Goal: Find specific page/section: Find specific page/section

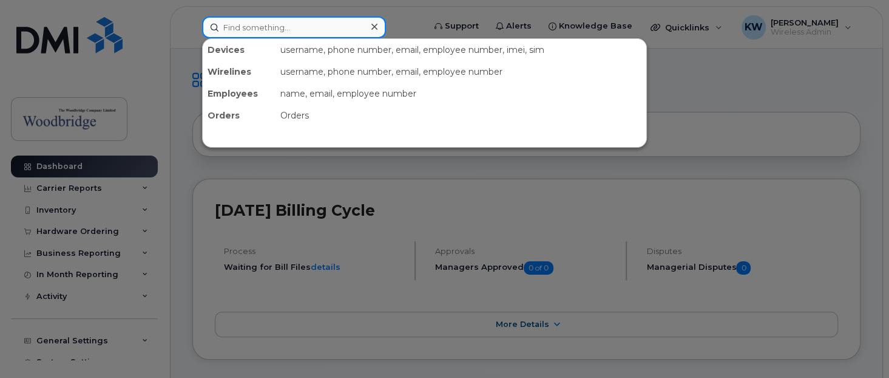
click at [277, 29] on input at bounding box center [294, 27] width 184 height 22
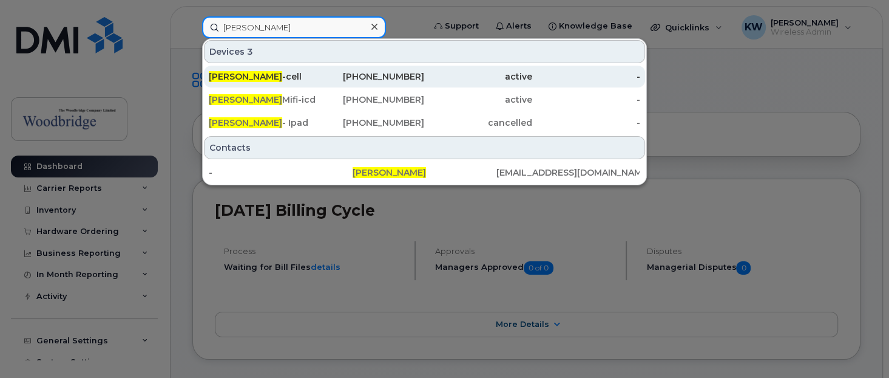
type input "justine haymer"
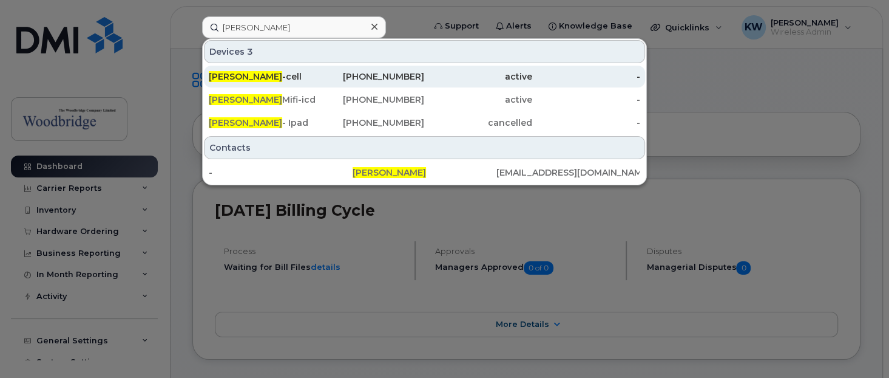
click at [497, 76] on div "active" at bounding box center [478, 76] width 108 height 12
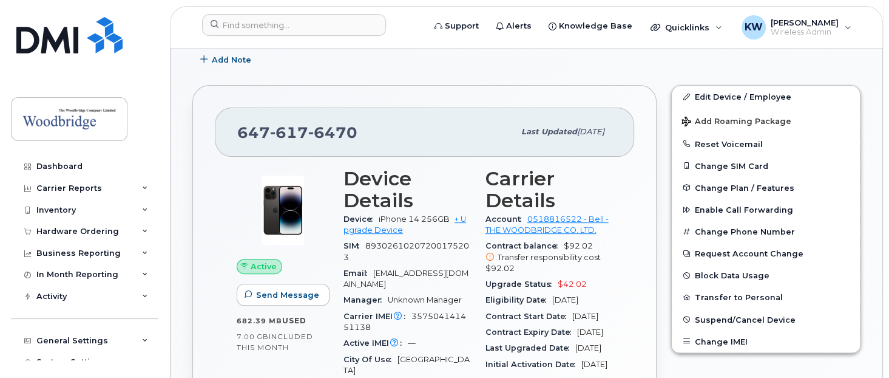
scroll to position [303, 0]
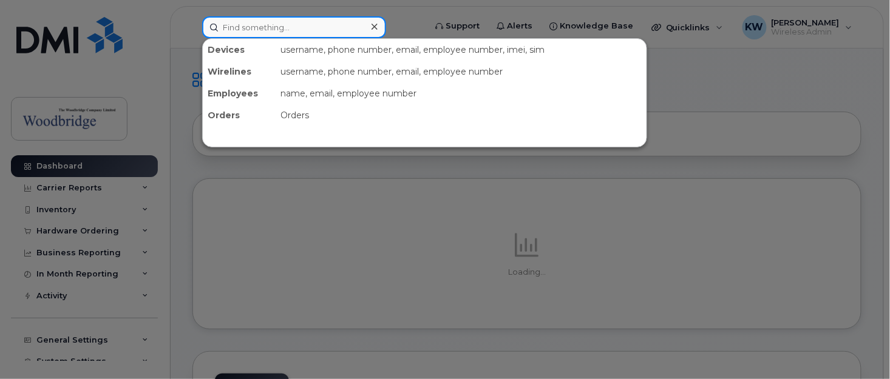
click at [236, 24] on input at bounding box center [294, 27] width 184 height 22
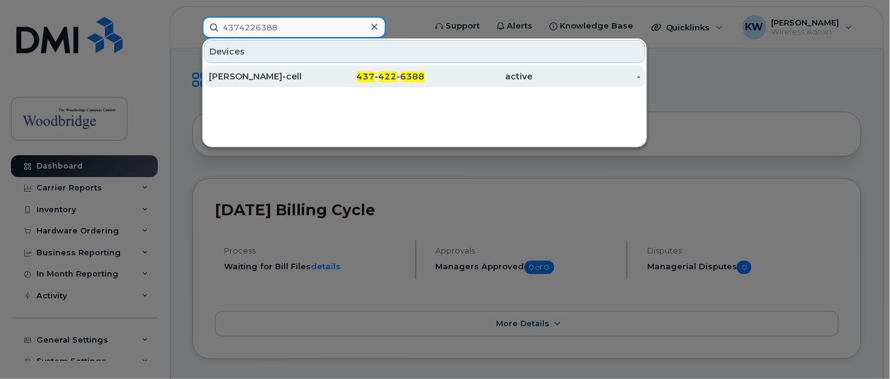
type input "4374226388"
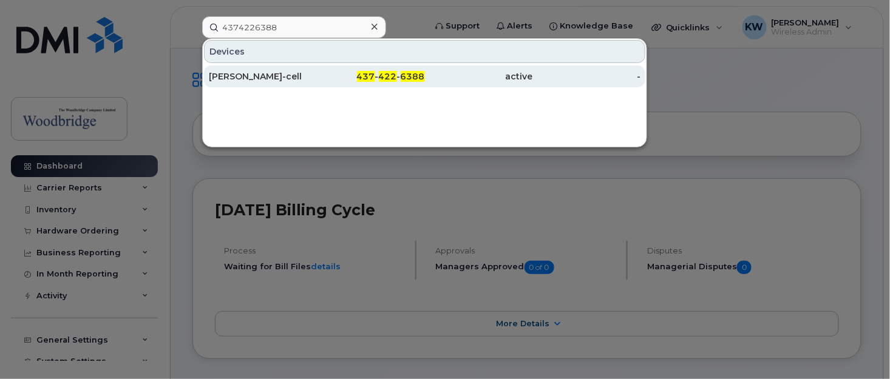
click at [225, 72] on div "Ankur Singh-cell" at bounding box center [263, 76] width 108 height 12
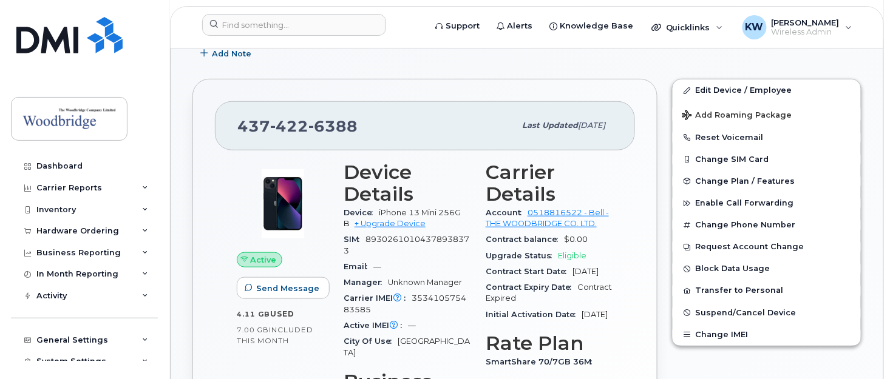
scroll to position [243, 0]
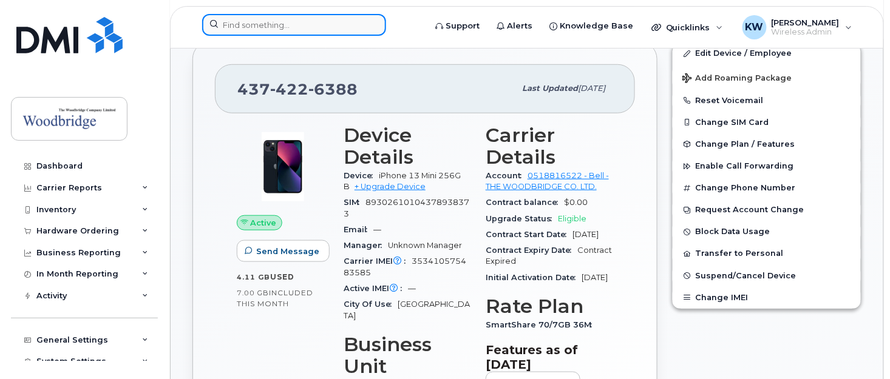
click at [259, 29] on input at bounding box center [294, 25] width 184 height 22
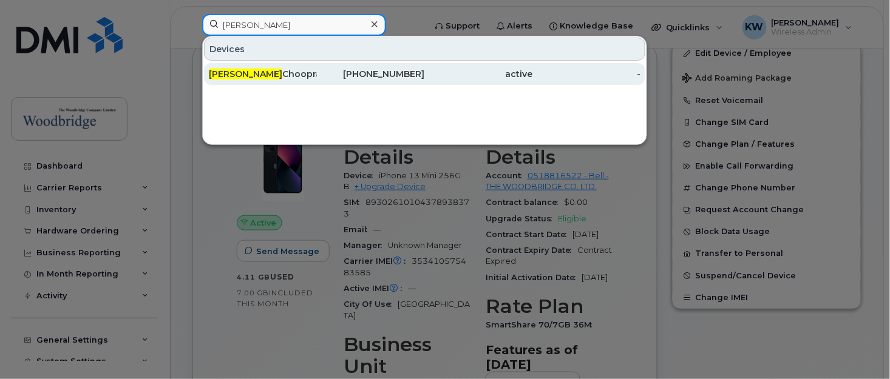
type input "sarita"
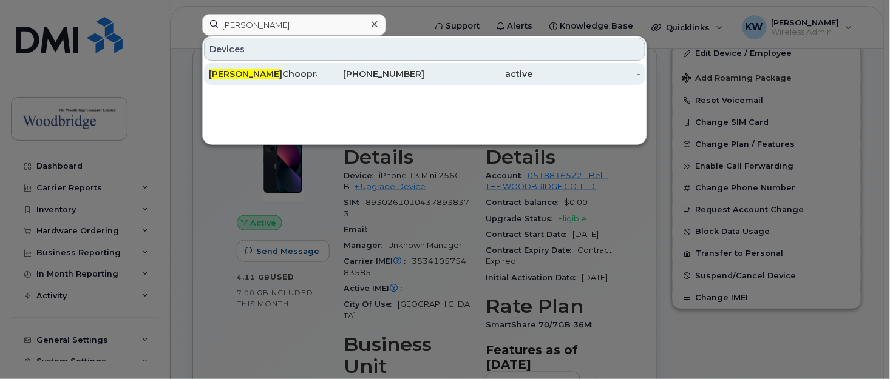
click at [261, 75] on div "Sarita Chooprawad-cell" at bounding box center [263, 74] width 108 height 12
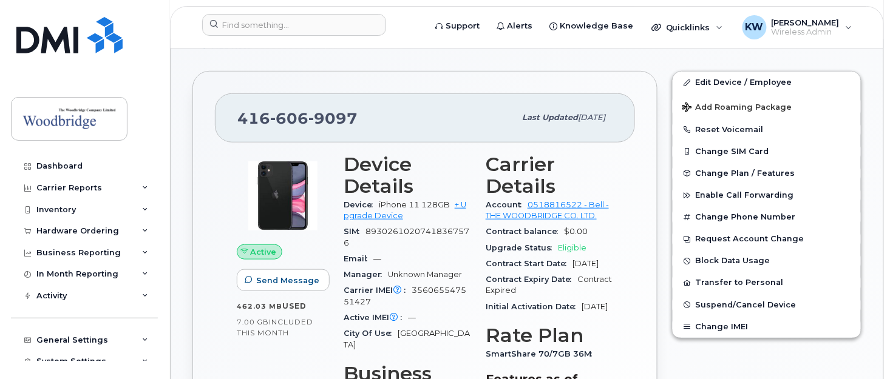
scroll to position [232, 0]
